Goal: Information Seeking & Learning: Learn about a topic

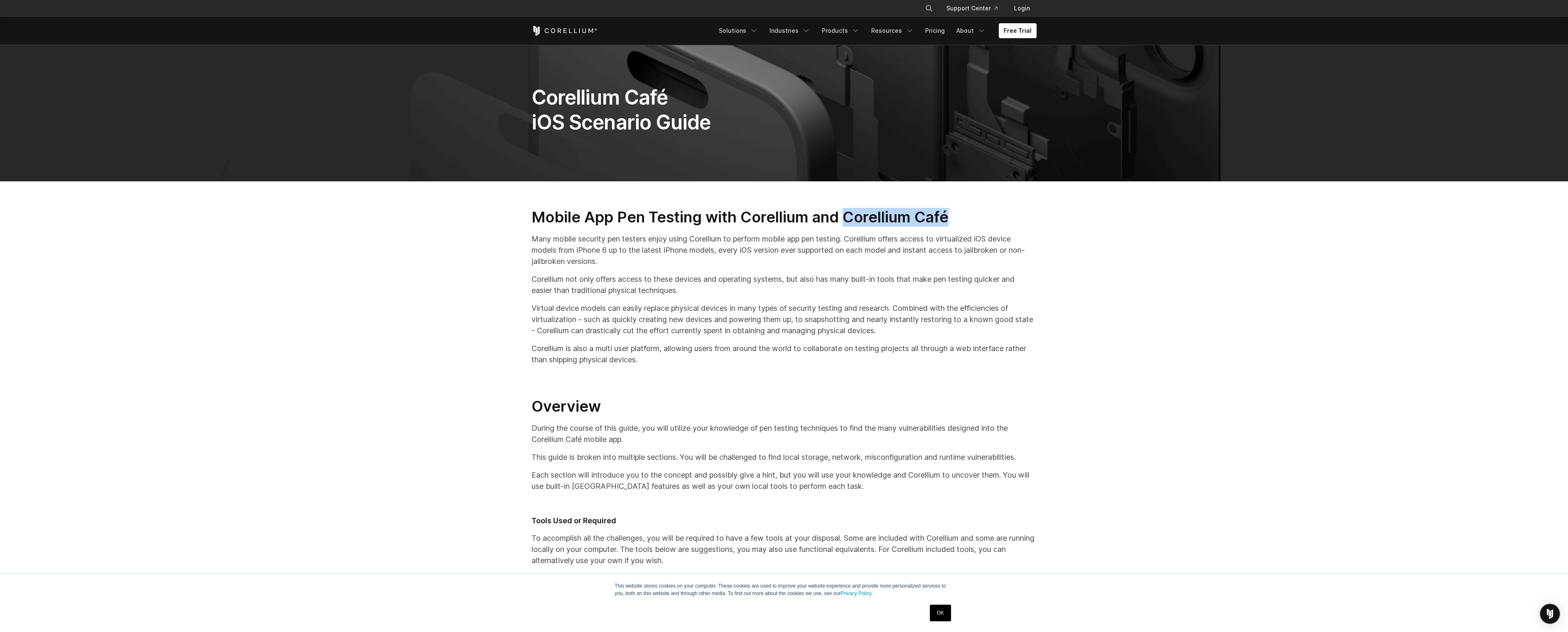
drag, startPoint x: 847, startPoint y: 217, endPoint x: 950, endPoint y: 223, distance: 103.2
click at [950, 223] on h2 "Mobile App Pen Testing with Corellium and Corellium Café" at bounding box center [784, 217] width 505 height 19
copy h2 "Corellium Café"
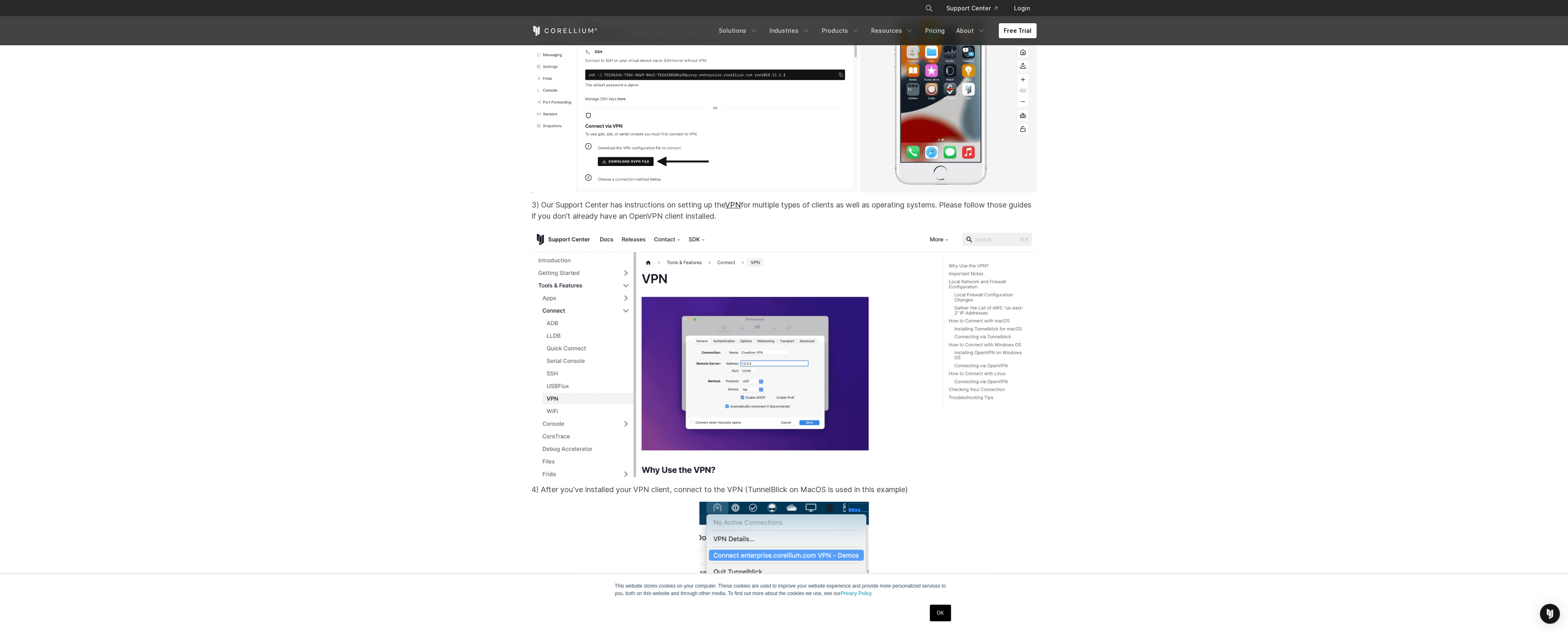
scroll to position [6354, 0]
